Goal: Task Accomplishment & Management: Use online tool/utility

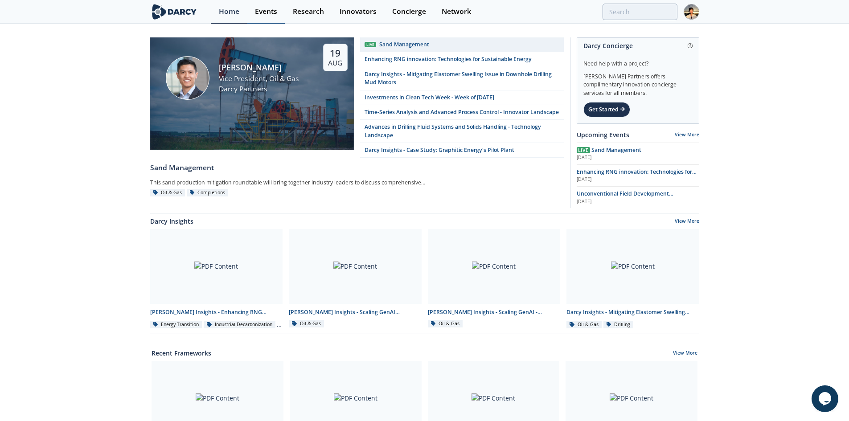
click at [266, 13] on div "Events" at bounding box center [266, 11] width 22 height 7
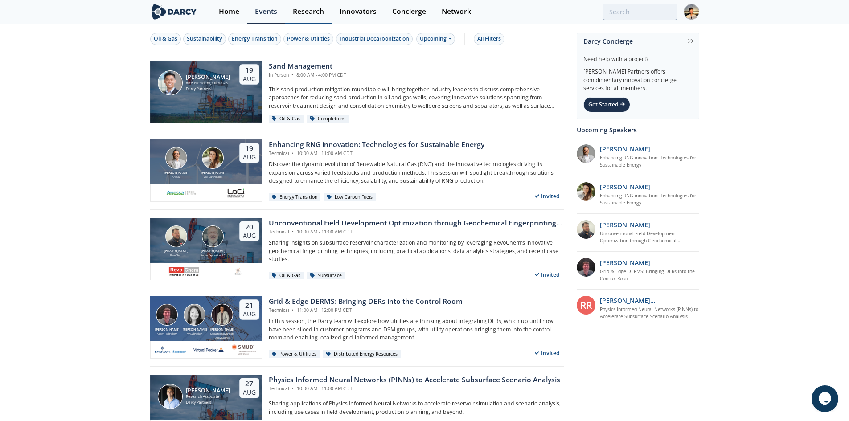
click at [314, 8] on div "Research" at bounding box center [308, 11] width 31 height 7
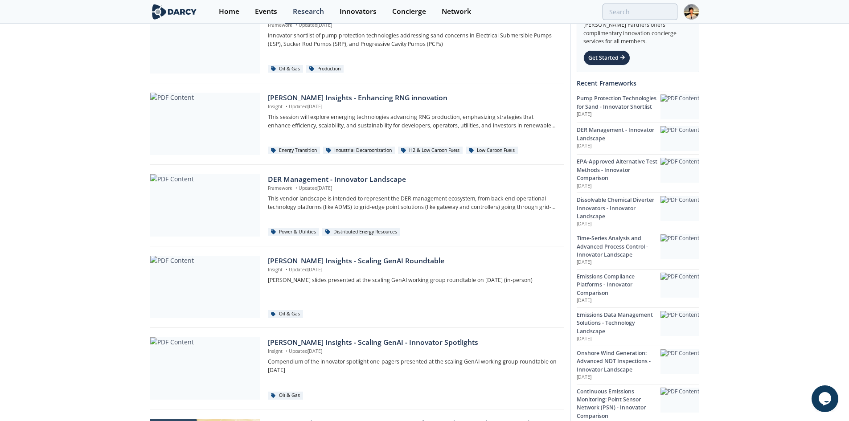
scroll to position [134, 0]
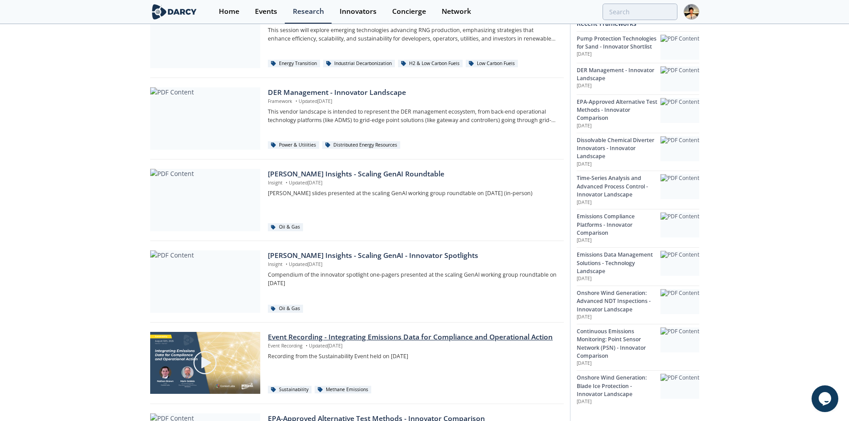
click at [347, 338] on div "Event Recording - Integrating Emissions Data for Compliance and Operational Act…" at bounding box center [412, 337] width 289 height 11
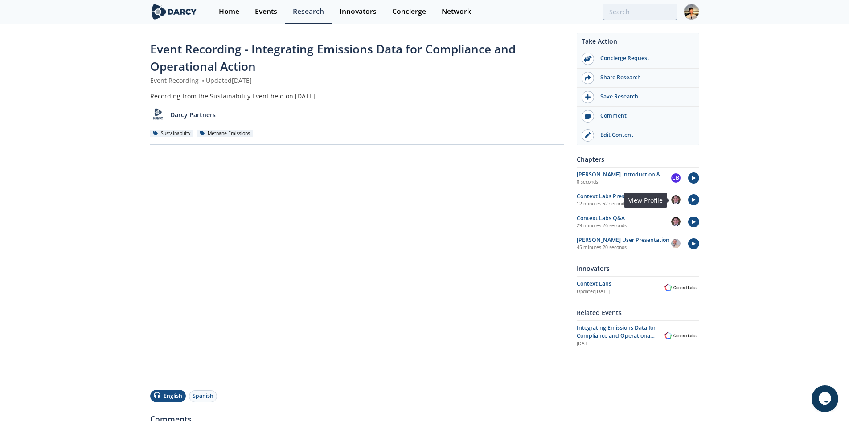
click at [677, 201] on img at bounding box center [675, 199] width 9 height 9
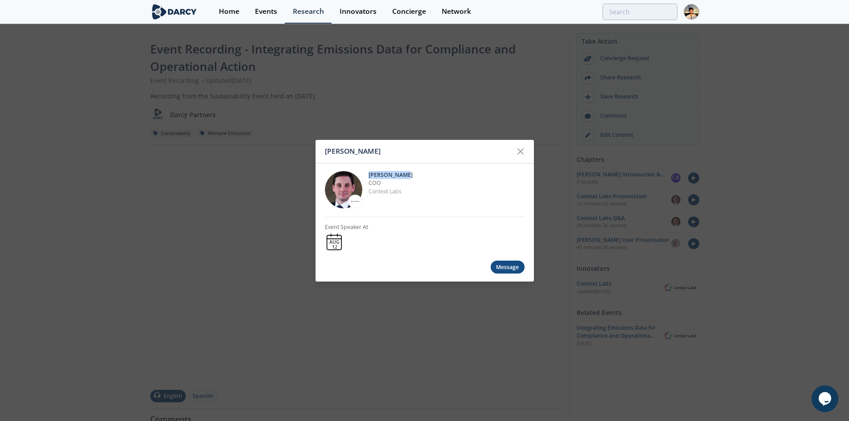
drag, startPoint x: 368, startPoint y: 175, endPoint x: 419, endPoint y: 177, distance: 50.8
click at [419, 177] on div "[PERSON_NAME] COO Context Labs" at bounding box center [425, 189] width 200 height 53
copy p "[PERSON_NAME]"
click at [516, 151] on icon at bounding box center [520, 151] width 11 height 11
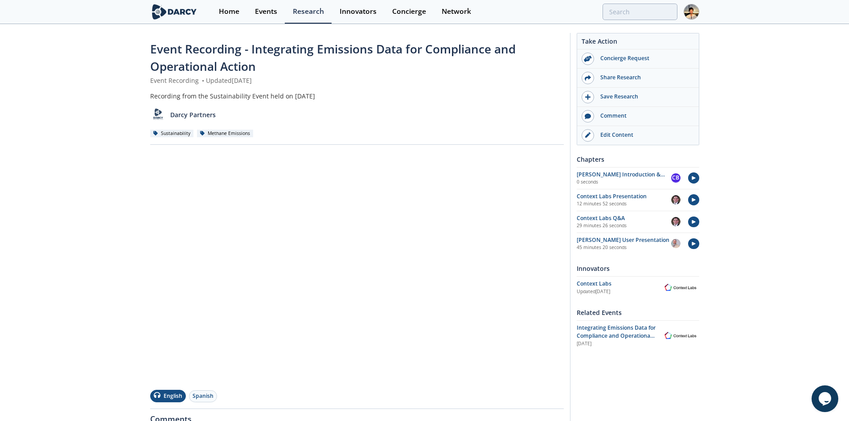
click at [692, 12] on img at bounding box center [692, 12] width 16 height 16
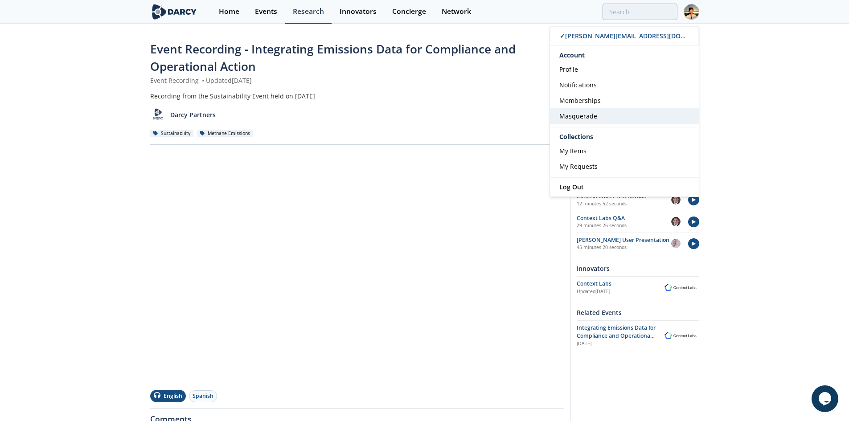
click at [632, 110] on link "Masquerade" at bounding box center [624, 116] width 149 height 16
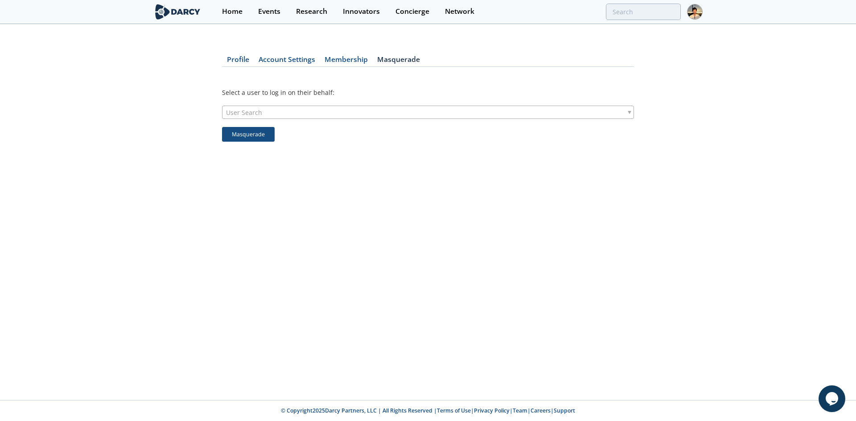
click at [508, 115] on div "User Search" at bounding box center [428, 112] width 412 height 13
type input "[PERSON_NAME]"
drag, startPoint x: 270, startPoint y: 127, endPoint x: 207, endPoint y: 120, distance: 63.2
click at [207, 120] on body "[PERSON_NAME] No results found [PERSON_NAME] [PERSON_NAME] COO Context Labs Eve…" at bounding box center [428, 210] width 856 height 421
click at [233, 113] on span "User Search" at bounding box center [244, 112] width 36 height 12
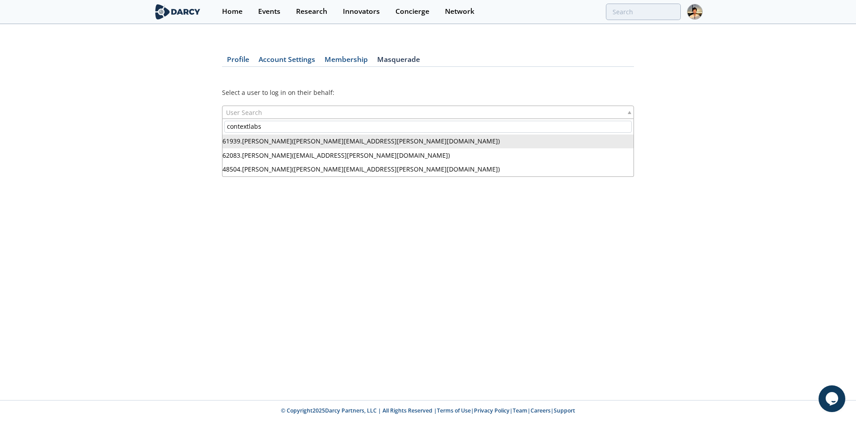
type input "contextlabs"
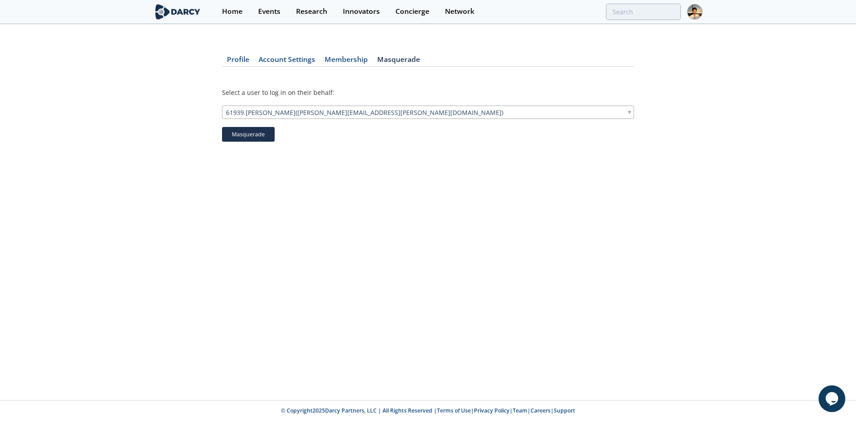
click at [262, 135] on button "Masquerade" at bounding box center [248, 134] width 53 height 15
